Goal: Task Accomplishment & Management: Manage account settings

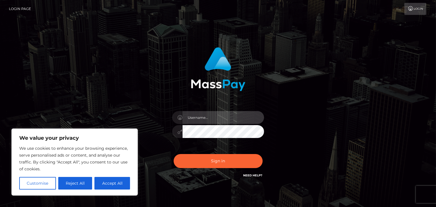
click at [213, 118] on input "text" at bounding box center [222, 117] width 81 height 13
type input "allrizzup"
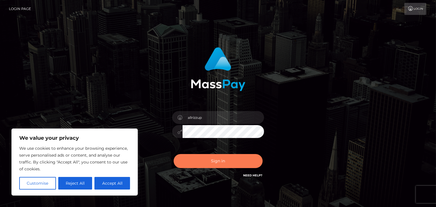
click at [215, 161] on button "Sign in" at bounding box center [218, 161] width 89 height 14
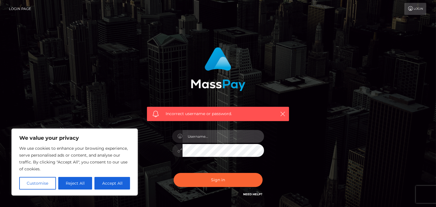
click at [215, 135] on input "text" at bounding box center [222, 136] width 81 height 13
type input "letsimagine"
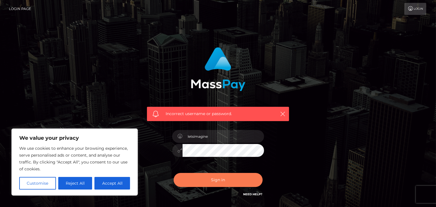
click at [223, 182] on button "Sign in" at bounding box center [218, 180] width 89 height 14
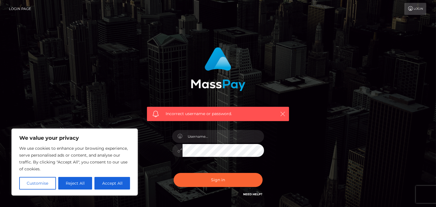
click at [283, 114] on icon "button" at bounding box center [283, 114] width 6 height 6
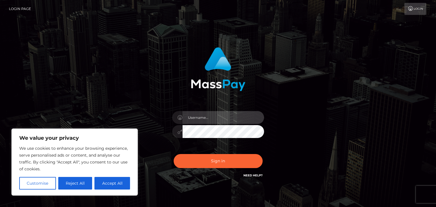
drag, startPoint x: 226, startPoint y: 119, endPoint x: 228, endPoint y: 117, distance: 3.3
click at [227, 119] on input "text" at bounding box center [222, 117] width 81 height 13
type input "allrizzup"
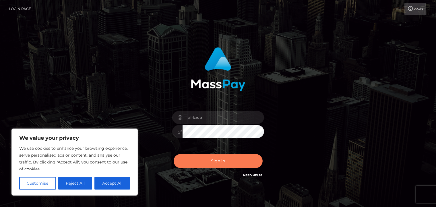
click at [217, 160] on button "Sign in" at bounding box center [218, 161] width 89 height 14
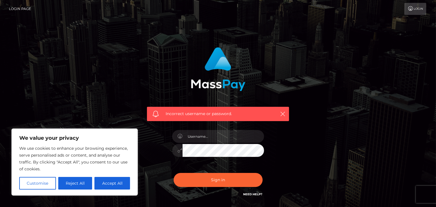
click at [254, 194] on link "Need Help?" at bounding box center [252, 195] width 19 height 4
click at [216, 139] on input "text" at bounding box center [222, 136] width 81 height 13
type input "allrizzup"
click at [178, 151] on icon at bounding box center [180, 150] width 5 height 5
click at [181, 149] on icon at bounding box center [180, 150] width 5 height 5
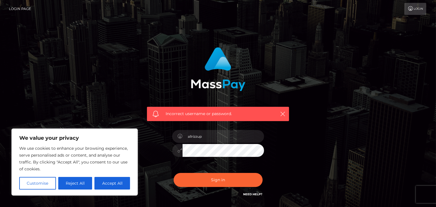
click at [178, 151] on icon at bounding box center [180, 150] width 5 height 5
click at [179, 149] on div at bounding box center [218, 149] width 92 height 11
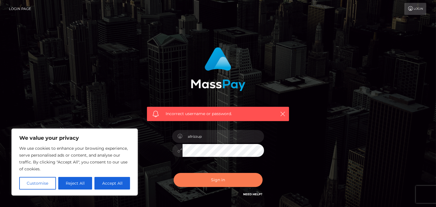
click at [218, 180] on button "Sign in" at bounding box center [218, 180] width 89 height 14
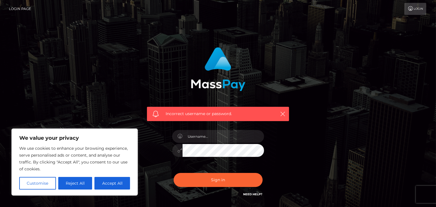
click at [153, 114] on span at bounding box center [155, 114] width 6 height 6
click at [194, 115] on span "Incorrect username or password." at bounding box center [218, 114] width 105 height 6
click at [240, 138] on input "text" at bounding box center [222, 136] width 81 height 13
drag, startPoint x: 236, startPoint y: 138, endPoint x: 188, endPoint y: 144, distance: 48.5
click at [188, 144] on div at bounding box center [218, 148] width 100 height 44
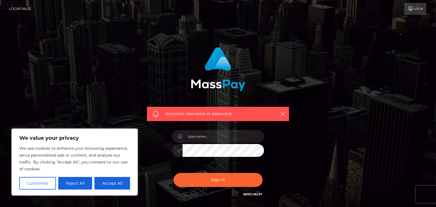
click at [302, 96] on div "Incorrect username or password." at bounding box center [218, 125] width 327 height 165
click at [218, 139] on input "text" at bounding box center [222, 136] width 81 height 13
type input "letsimagine"
click at [265, 154] on div "letsimagine" at bounding box center [218, 148] width 100 height 44
click at [229, 142] on input "letsimagine" at bounding box center [222, 136] width 81 height 13
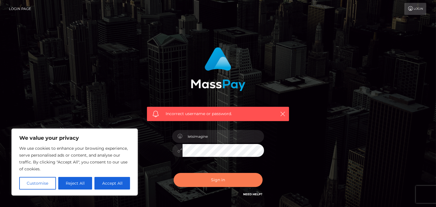
click at [217, 180] on button "Sign in" at bounding box center [218, 180] width 89 height 14
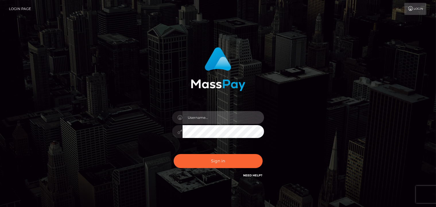
click at [210, 117] on input "text" at bounding box center [222, 117] width 81 height 13
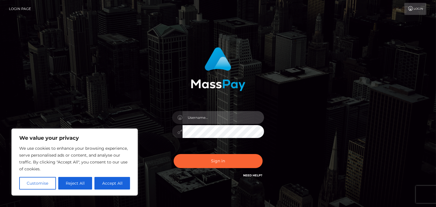
click at [222, 118] on input "text" at bounding box center [222, 117] width 81 height 13
type input "o"
type input "onlyU4us"
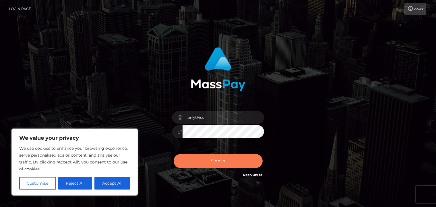
click at [217, 160] on button "Sign in" at bounding box center [218, 161] width 89 height 14
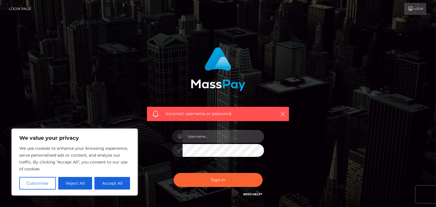
click at [218, 136] on input "text" at bounding box center [222, 136] width 81 height 13
click at [211, 139] on input "text" at bounding box center [222, 136] width 81 height 13
type input "letsimagine8"
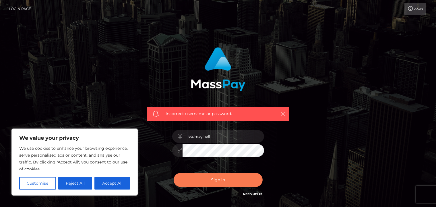
click at [217, 180] on button "Sign in" at bounding box center [218, 180] width 89 height 14
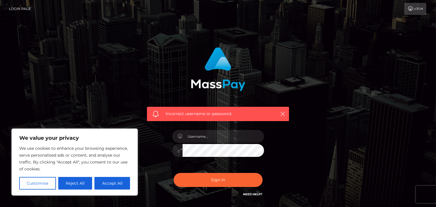
click at [417, 9] on link "Login" at bounding box center [415, 9] width 22 height 12
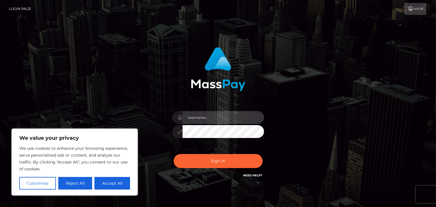
click at [227, 119] on input "text" at bounding box center [222, 117] width 81 height 13
type input "imagine8"
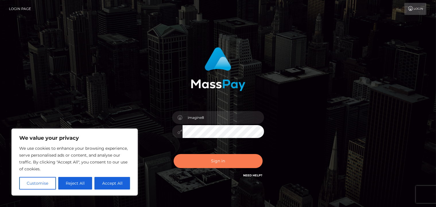
click at [217, 163] on button "Sign in" at bounding box center [218, 161] width 89 height 14
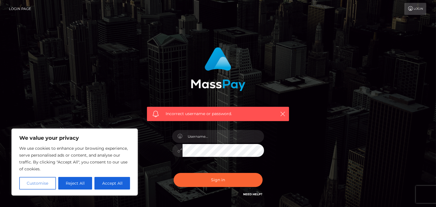
click at [35, 182] on button "Customise" at bounding box center [37, 183] width 37 height 13
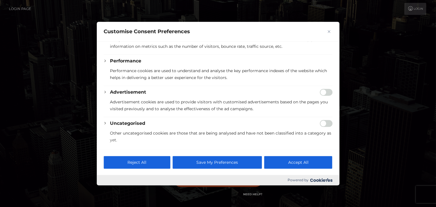
scroll to position [122, 0]
click at [320, 90] on input "Enable Advertisement" at bounding box center [326, 91] width 13 height 7
checkbox input "true"
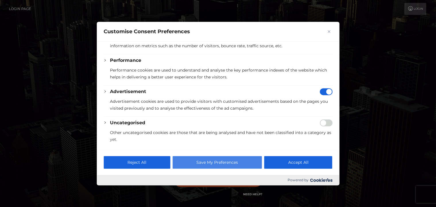
click at [216, 162] on button "Save My Preferences" at bounding box center [216, 162] width 89 height 13
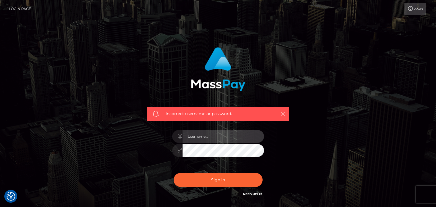
click at [207, 135] on input "text" at bounding box center [222, 136] width 81 height 13
type input "allrizzup"
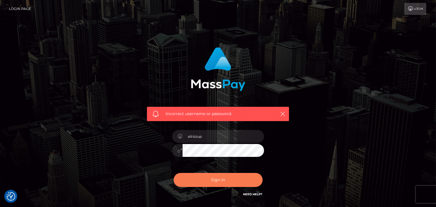
click at [221, 182] on button "Sign in" at bounding box center [218, 180] width 89 height 14
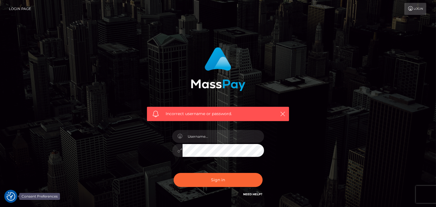
click at [9, 193] on img "Consent Preferences" at bounding box center [11, 197] width 9 height 9
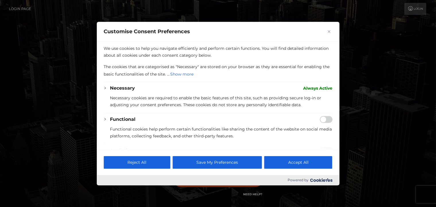
click at [328, 33] on img "Close" at bounding box center [328, 31] width 3 height 3
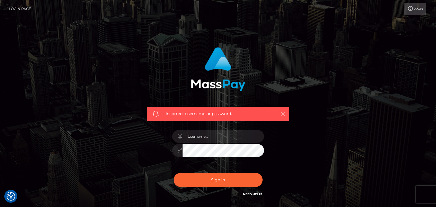
drag, startPoint x: 211, startPoint y: 113, endPoint x: 254, endPoint y: 111, distance: 43.7
click at [211, 112] on span "Incorrect username or password." at bounding box center [218, 114] width 105 height 6
click at [282, 115] on icon "button" at bounding box center [283, 114] width 6 height 6
click at [157, 114] on span at bounding box center [155, 114] width 6 height 6
click at [19, 7] on link "Login Page" at bounding box center [20, 9] width 22 height 12
